Goal: Task Accomplishment & Management: Manage account settings

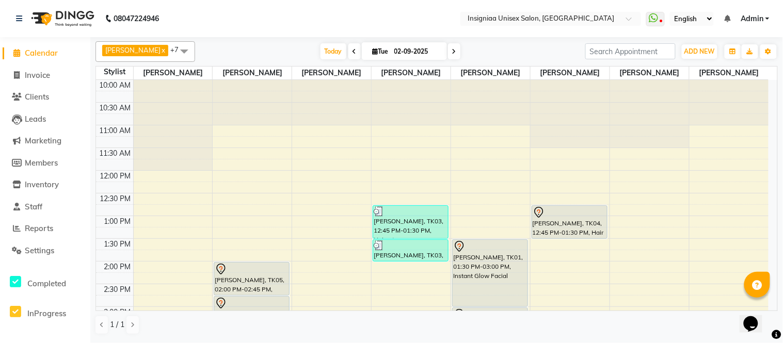
scroll to position [115, 0]
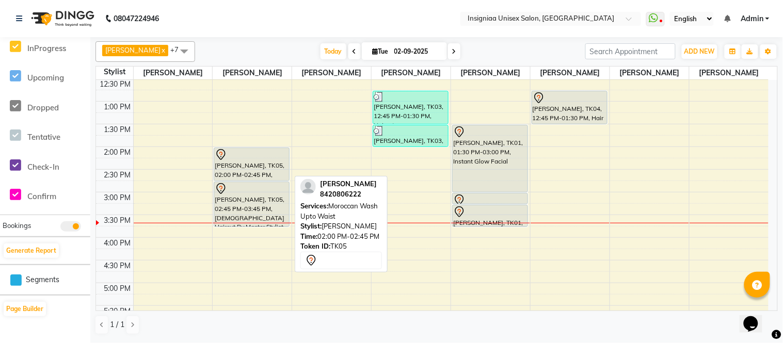
click at [264, 169] on div "[PERSON_NAME], TK05, 02:00 PM-02:45 PM, Moroccan Wash Upto Waist" at bounding box center [251, 164] width 75 height 33
select select "7"
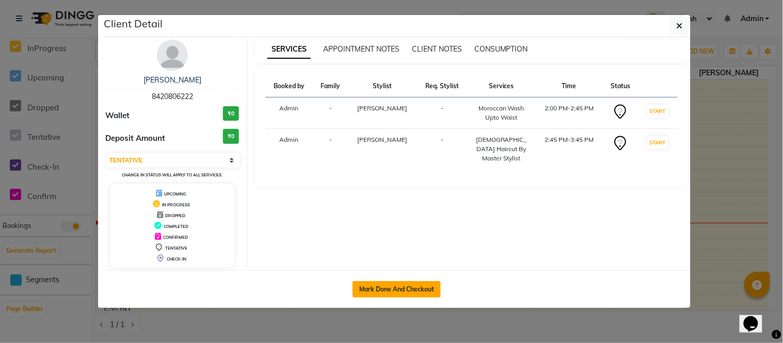
drag, startPoint x: 377, startPoint y: 288, endPoint x: 390, endPoint y: 278, distance: 16.2
click at [380, 288] on button "Mark Done And Checkout" at bounding box center [397, 289] width 88 height 17
select select "service"
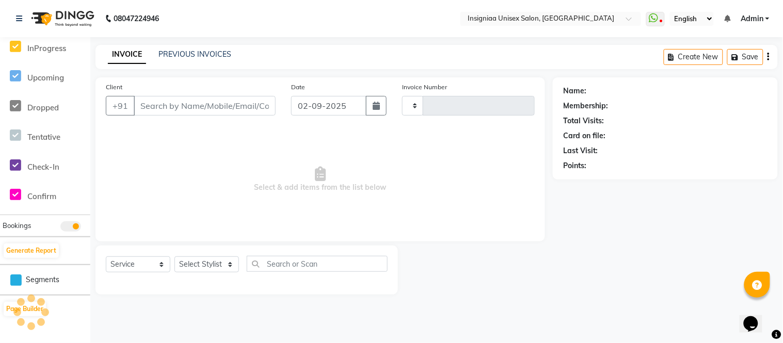
type input "2694"
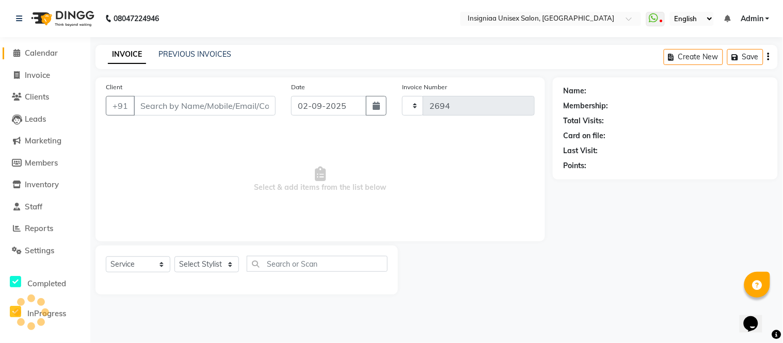
select select "6999"
type input "8420806222"
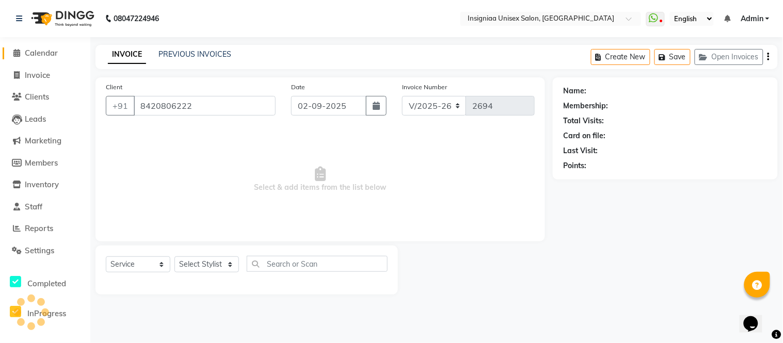
select select "58132"
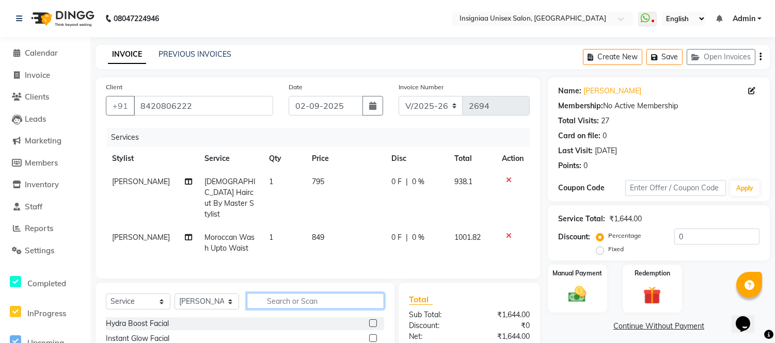
click at [291, 297] on input "text" at bounding box center [315, 301] width 137 height 16
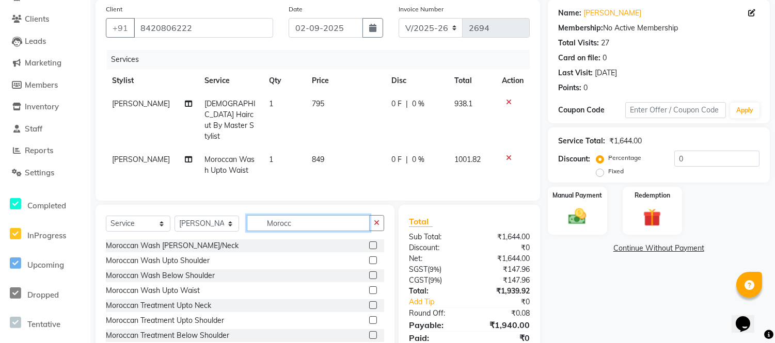
scroll to position [115, 0]
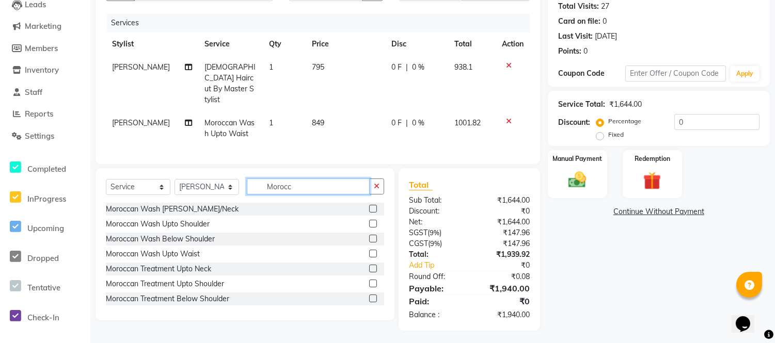
type input "Morocc"
click at [369, 280] on label at bounding box center [373, 284] width 8 height 8
click at [369, 281] on input "checkbox" at bounding box center [372, 284] width 7 height 7
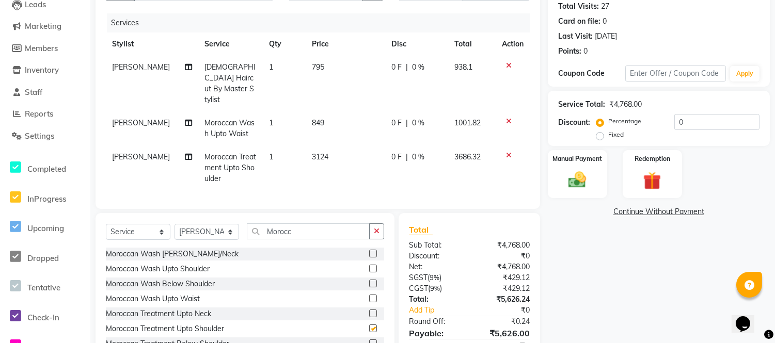
checkbox input "false"
click at [509, 152] on icon at bounding box center [509, 155] width 6 height 7
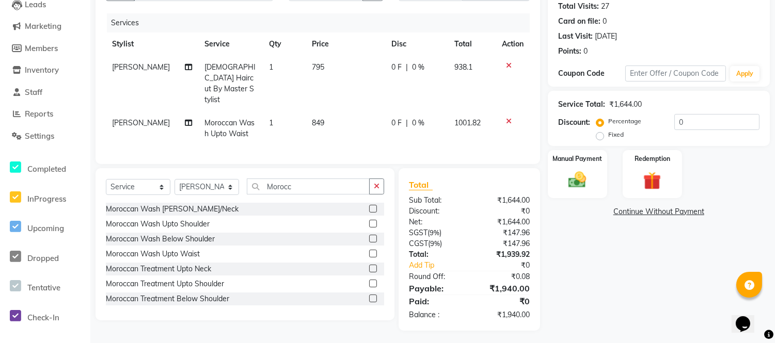
click at [369, 250] on label at bounding box center [373, 254] width 8 height 8
click at [369, 251] on input "checkbox" at bounding box center [372, 254] width 7 height 7
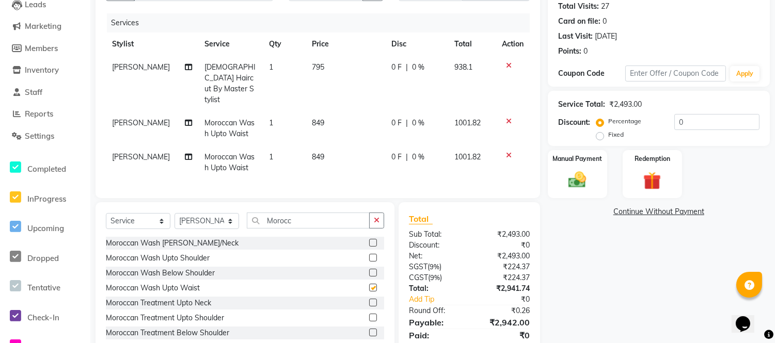
checkbox input "false"
click at [670, 119] on div "Percentage Fixed" at bounding box center [636, 128] width 76 height 27
click at [674, 119] on input "0" at bounding box center [716, 122] width 85 height 16
click at [690, 122] on input "10" at bounding box center [716, 122] width 85 height 16
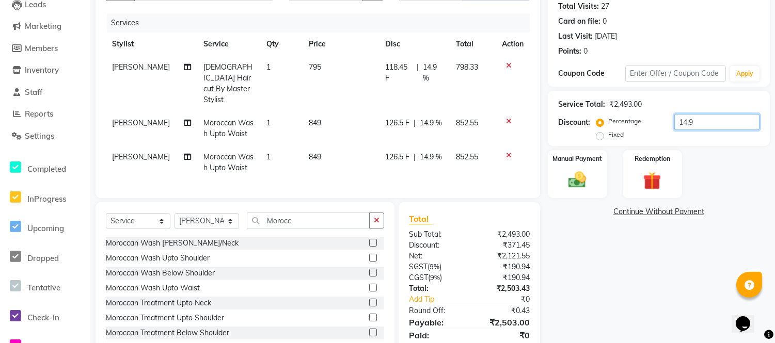
click at [694, 124] on input "14.9" at bounding box center [716, 122] width 85 height 16
type input "1"
type input "15"
click at [586, 183] on img at bounding box center [577, 180] width 30 height 22
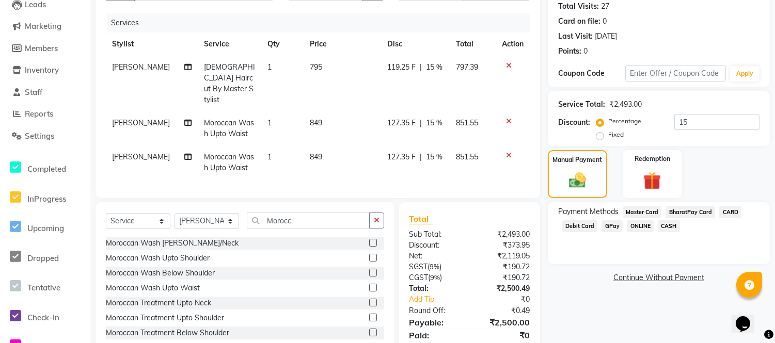
click at [665, 226] on span "CASH" at bounding box center [669, 226] width 22 height 12
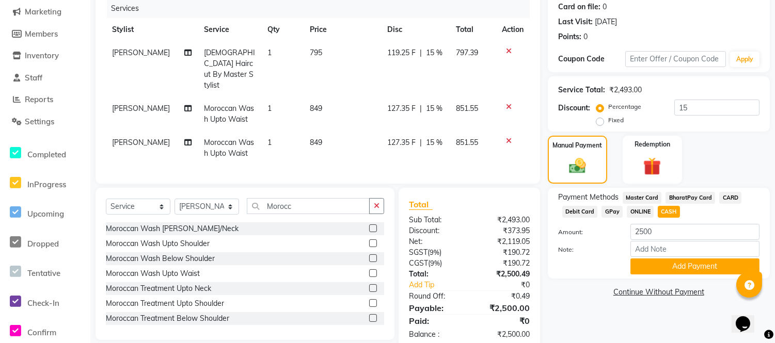
scroll to position [149, 0]
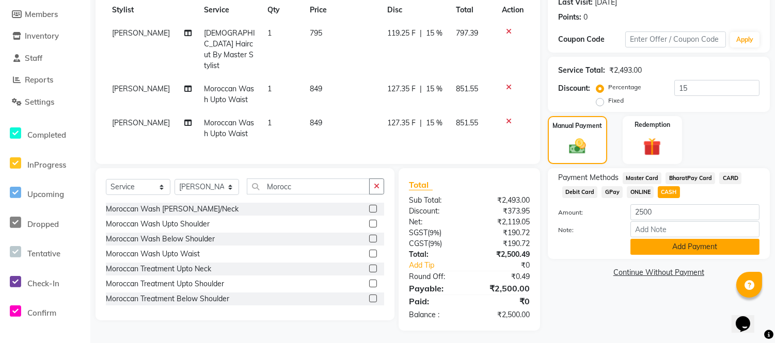
click at [670, 246] on button "Add Payment" at bounding box center [694, 247] width 129 height 16
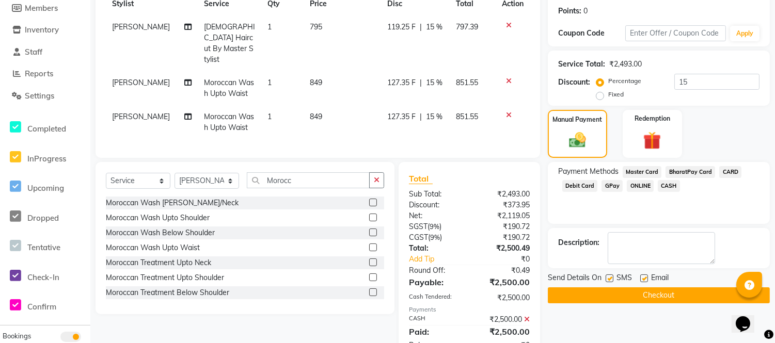
scroll to position [186, 0]
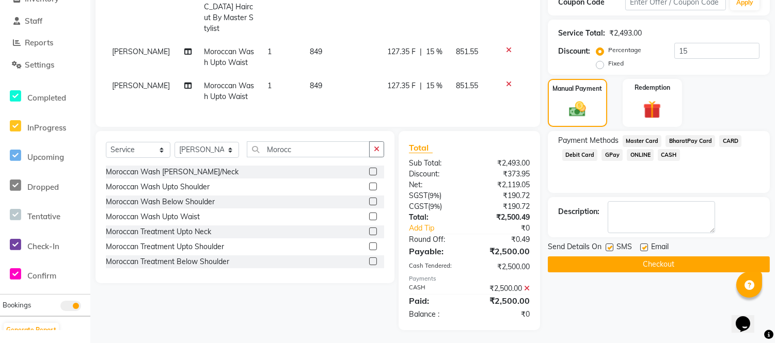
click at [646, 244] on label at bounding box center [644, 248] width 8 height 8
click at [646, 245] on input "checkbox" at bounding box center [643, 248] width 7 height 7
checkbox input "false"
click at [610, 245] on label at bounding box center [609, 248] width 8 height 8
click at [610, 245] on input "checkbox" at bounding box center [608, 248] width 7 height 7
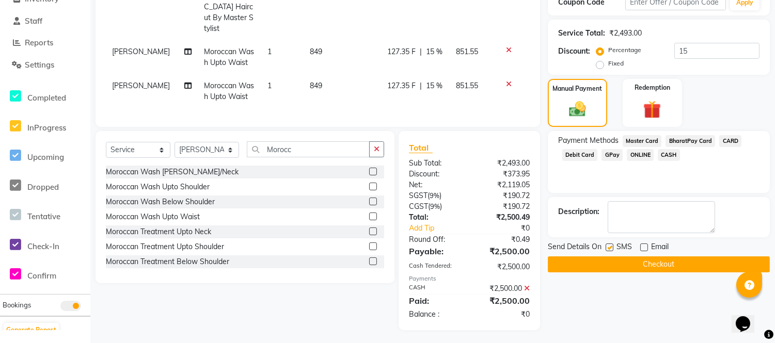
checkbox input "false"
drag, startPoint x: 622, startPoint y: 264, endPoint x: 640, endPoint y: 251, distance: 21.9
click at [626, 257] on button "Checkout" at bounding box center [659, 265] width 222 height 16
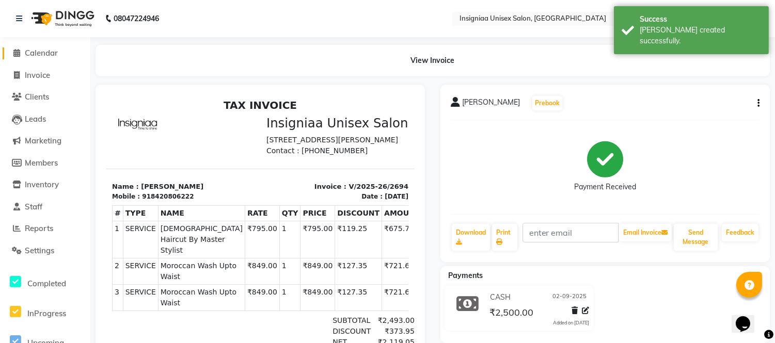
drag, startPoint x: 46, startPoint y: 55, endPoint x: 73, endPoint y: 63, distance: 27.7
click at [46, 55] on span "Calendar" at bounding box center [41, 53] width 33 height 10
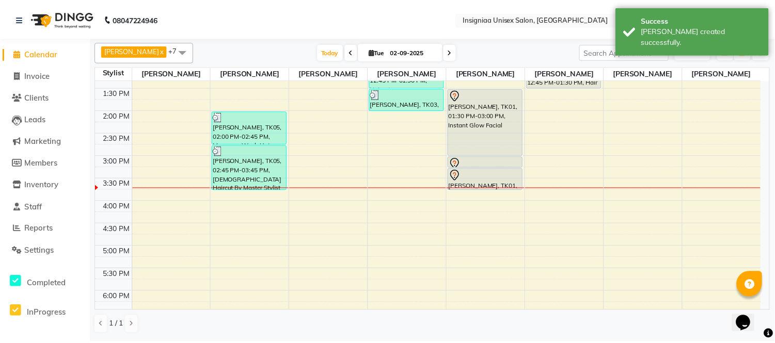
scroll to position [172, 0]
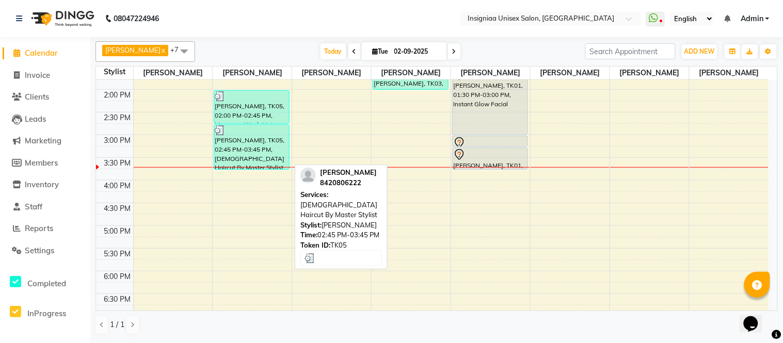
click at [249, 137] on div "[PERSON_NAME], TK05, 02:45 PM-03:45 PM, [DEMOGRAPHIC_DATA] Haircut By Master St…" at bounding box center [251, 147] width 75 height 44
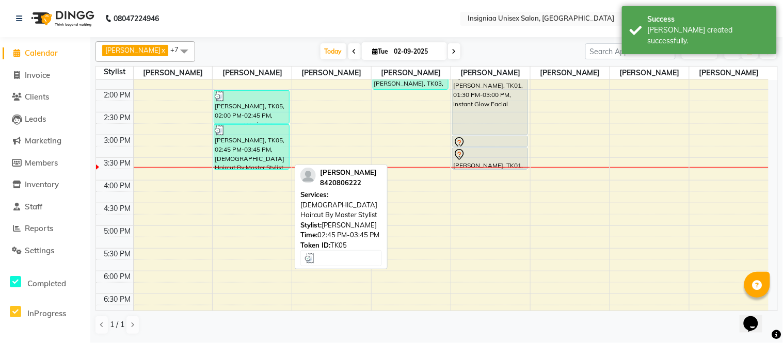
select select "3"
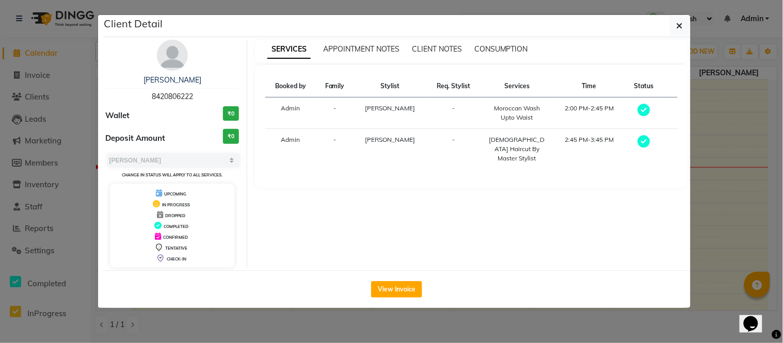
click at [393, 288] on button "View Invoice" at bounding box center [396, 289] width 51 height 17
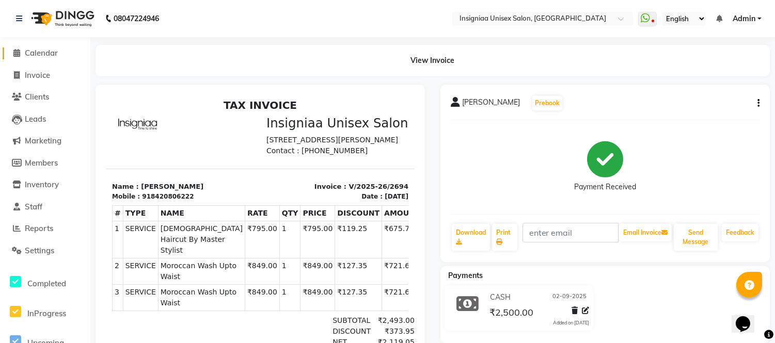
click at [47, 52] on span "Calendar" at bounding box center [41, 53] width 33 height 10
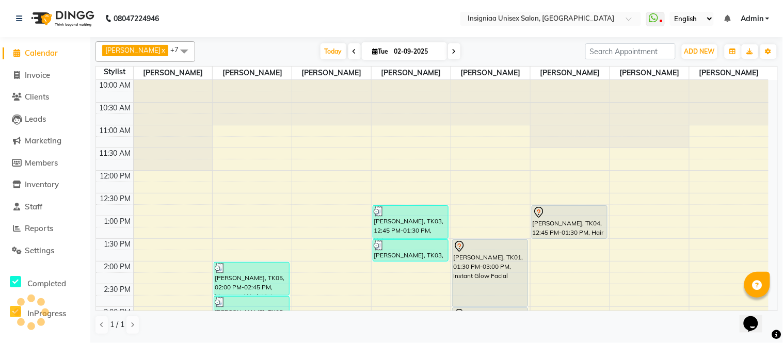
scroll to position [229, 0]
